Goal: Task Accomplishment & Management: Manage account settings

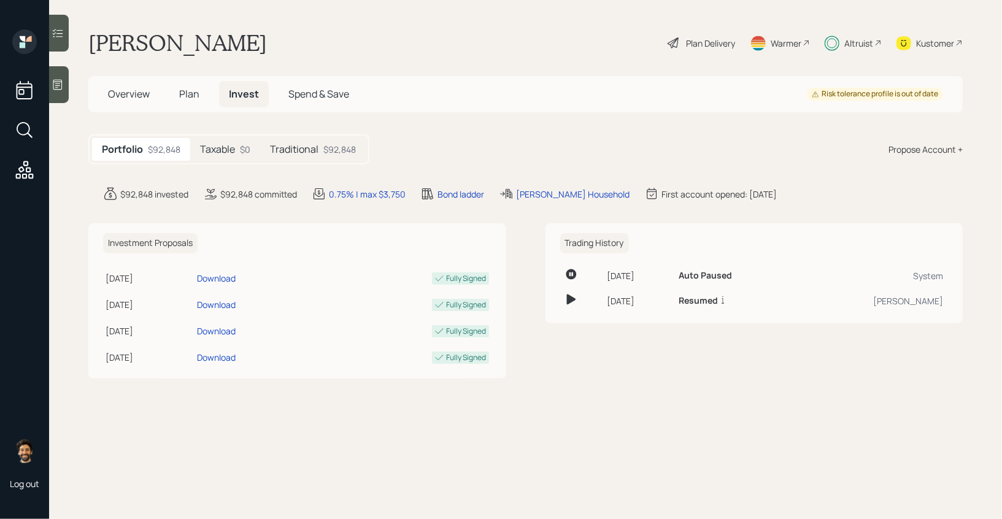
click at [282, 152] on h5 "Traditional" at bounding box center [294, 150] width 48 height 12
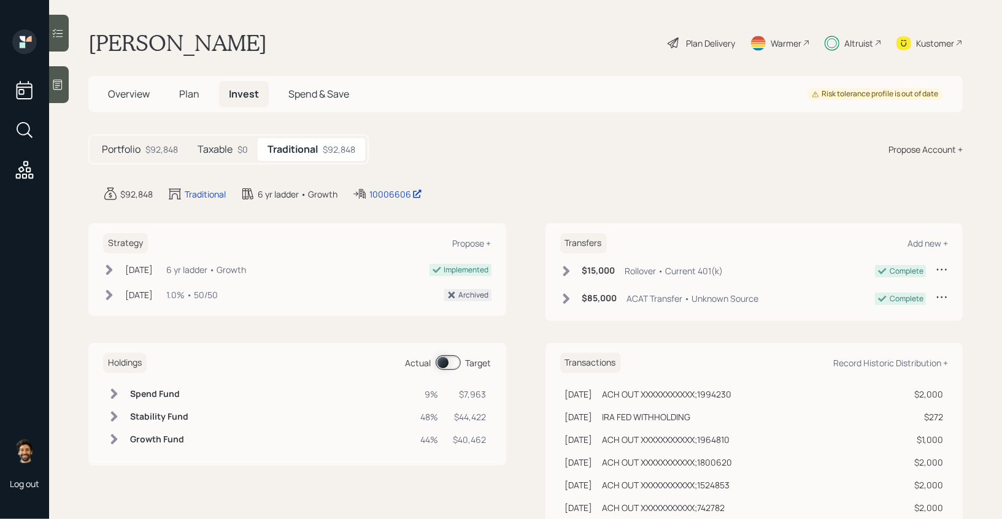
click at [852, 37] on div "Altruist" at bounding box center [858, 43] width 29 height 13
